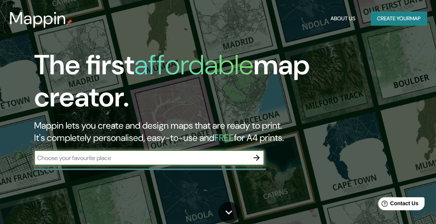
click at [123, 157] on input "text" at bounding box center [141, 158] width 215 height 9
type input "HUANCAYO"
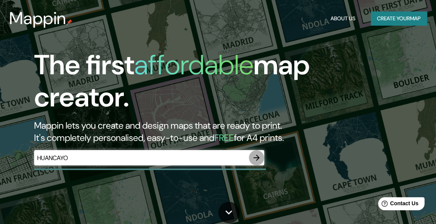
click at [252, 159] on icon "button" at bounding box center [256, 157] width 9 height 9
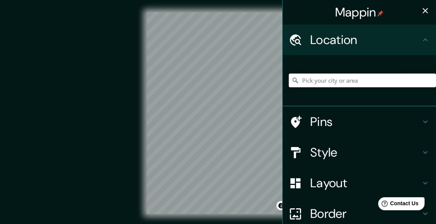
click at [350, 77] on input "Pick your city or area" at bounding box center [362, 81] width 147 height 14
click at [350, 79] on input "Pick your city or area" at bounding box center [362, 81] width 147 height 14
click at [312, 84] on input "El Tambo, Junin, Peru" at bounding box center [362, 81] width 147 height 14
click at [255, 84] on div "Mappin Location El Tambo, Junin, Peru Pins Style Layout Border Choose a border.…" at bounding box center [218, 119] width 436 height 239
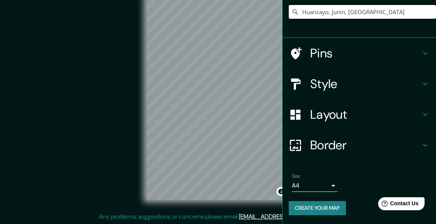
scroll to position [14, 0]
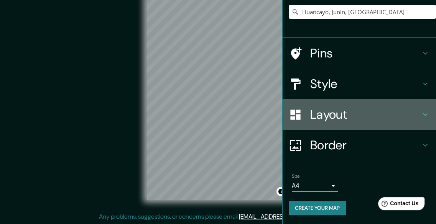
click at [328, 117] on h4 "Layout" at bounding box center [365, 114] width 110 height 15
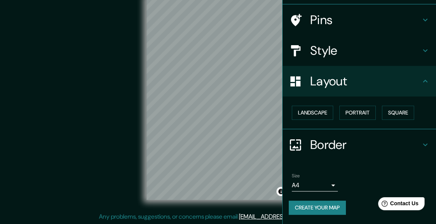
scroll to position [51, 0]
click at [328, 89] on h4 "Layout" at bounding box center [365, 81] width 110 height 15
click at [342, 48] on h4 "Style" at bounding box center [365, 50] width 110 height 15
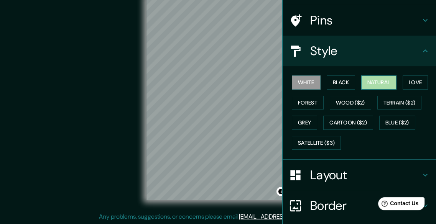
click at [369, 85] on button "Natural" at bounding box center [378, 83] width 35 height 14
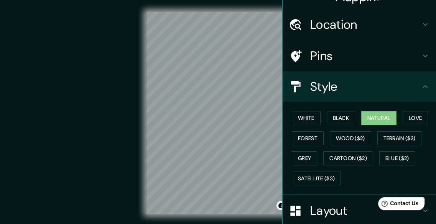
scroll to position [0, 0]
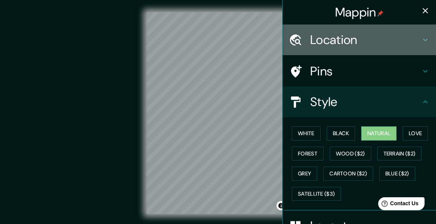
click at [364, 40] on h4 "Location" at bounding box center [365, 39] width 110 height 15
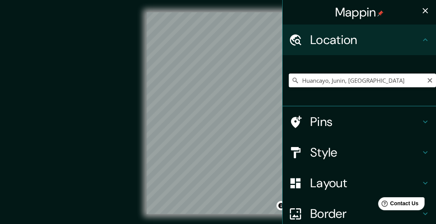
click at [356, 82] on input "Huancayo, Junin, Peru" at bounding box center [362, 81] width 147 height 14
click at [241, 92] on div "Mappin Location Huancayo, Junin, Peru Pins Style Layout Border Choose a border.…" at bounding box center [218, 119] width 436 height 239
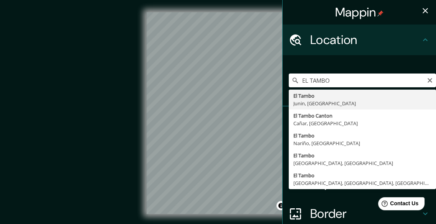
type input "El Tambo, Junin, Peru"
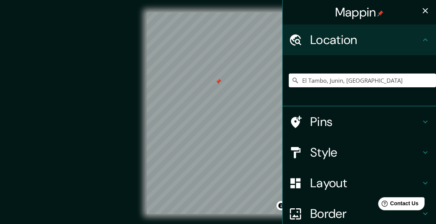
click at [332, 120] on h4 "Pins" at bounding box center [365, 121] width 110 height 15
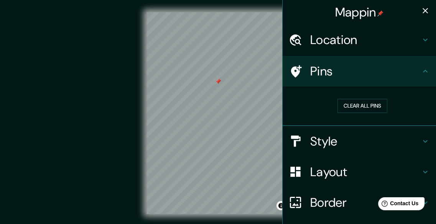
click at [345, 71] on h4 "Pins" at bounding box center [365, 71] width 110 height 15
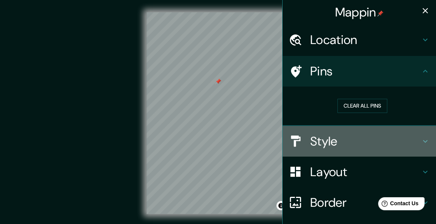
click at [337, 142] on h4 "Style" at bounding box center [365, 141] width 110 height 15
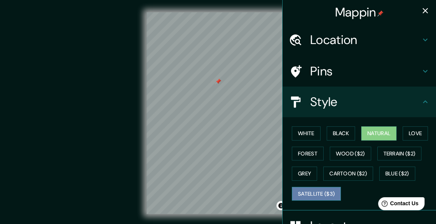
click at [302, 192] on button "Satellite ($3)" at bounding box center [316, 194] width 49 height 14
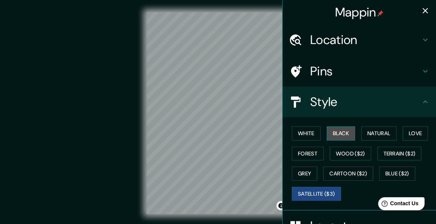
click at [333, 135] on button "Black" at bounding box center [341, 133] width 29 height 14
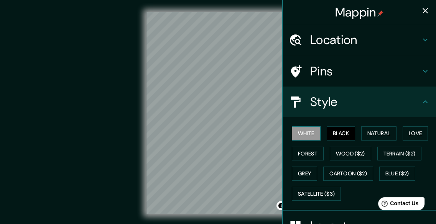
click at [304, 134] on button "White" at bounding box center [306, 133] width 29 height 14
click at [371, 131] on button "Natural" at bounding box center [378, 133] width 35 height 14
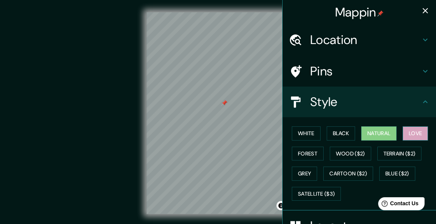
click at [409, 131] on button "Love" at bounding box center [414, 133] width 25 height 14
click at [380, 132] on button "Natural" at bounding box center [378, 133] width 35 height 14
click at [386, 156] on button "Terrain ($2)" at bounding box center [399, 154] width 44 height 14
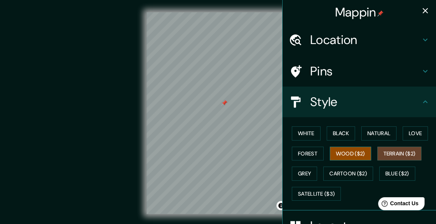
click at [348, 154] on button "Wood ($2)" at bounding box center [350, 154] width 41 height 14
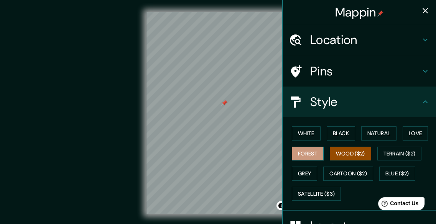
click at [304, 154] on button "Forest" at bounding box center [308, 154] width 32 height 14
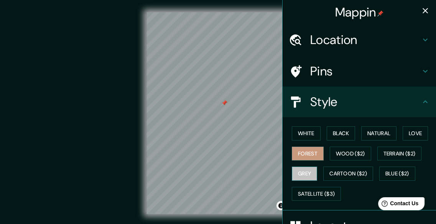
click at [300, 174] on button "Grey" at bounding box center [304, 174] width 25 height 14
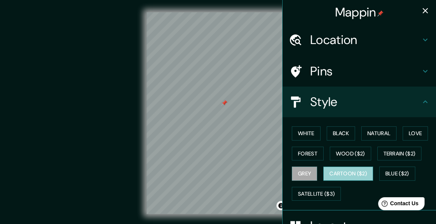
click at [345, 170] on button "Cartoon ($2)" at bounding box center [348, 174] width 50 height 14
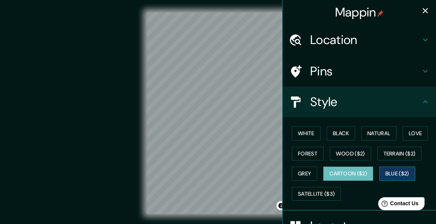
click at [392, 171] on button "Blue ($2)" at bounding box center [397, 174] width 36 height 14
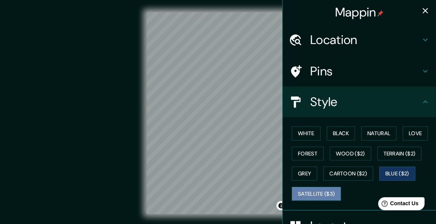
click at [299, 195] on button "Satellite ($3)" at bounding box center [316, 194] width 49 height 14
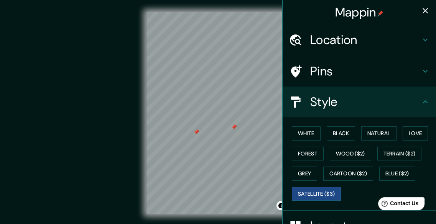
click at [195, 133] on div at bounding box center [196, 132] width 6 height 6
click at [372, 134] on button "Natural" at bounding box center [378, 133] width 35 height 14
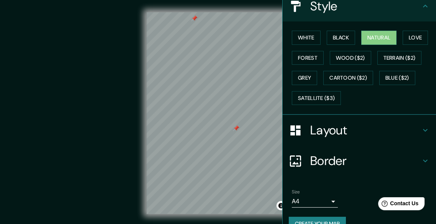
scroll to position [105, 0]
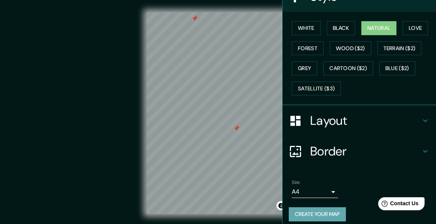
click at [306, 213] on button "Create your map" at bounding box center [317, 214] width 57 height 14
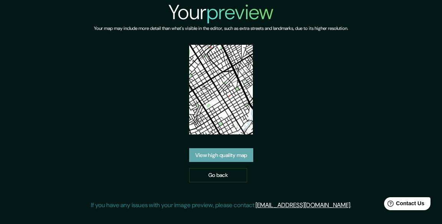
click at [220, 158] on link "View high quality map" at bounding box center [221, 155] width 64 height 14
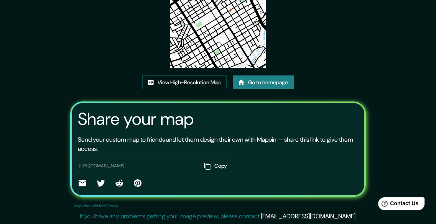
scroll to position [59, 0]
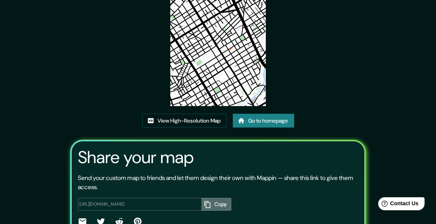
click at [205, 200] on button "Copy" at bounding box center [216, 204] width 30 height 13
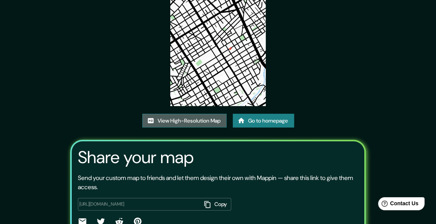
click at [176, 122] on link "View High-Resolution Map" at bounding box center [184, 121] width 84 height 14
